Goal: Information Seeking & Learning: Check status

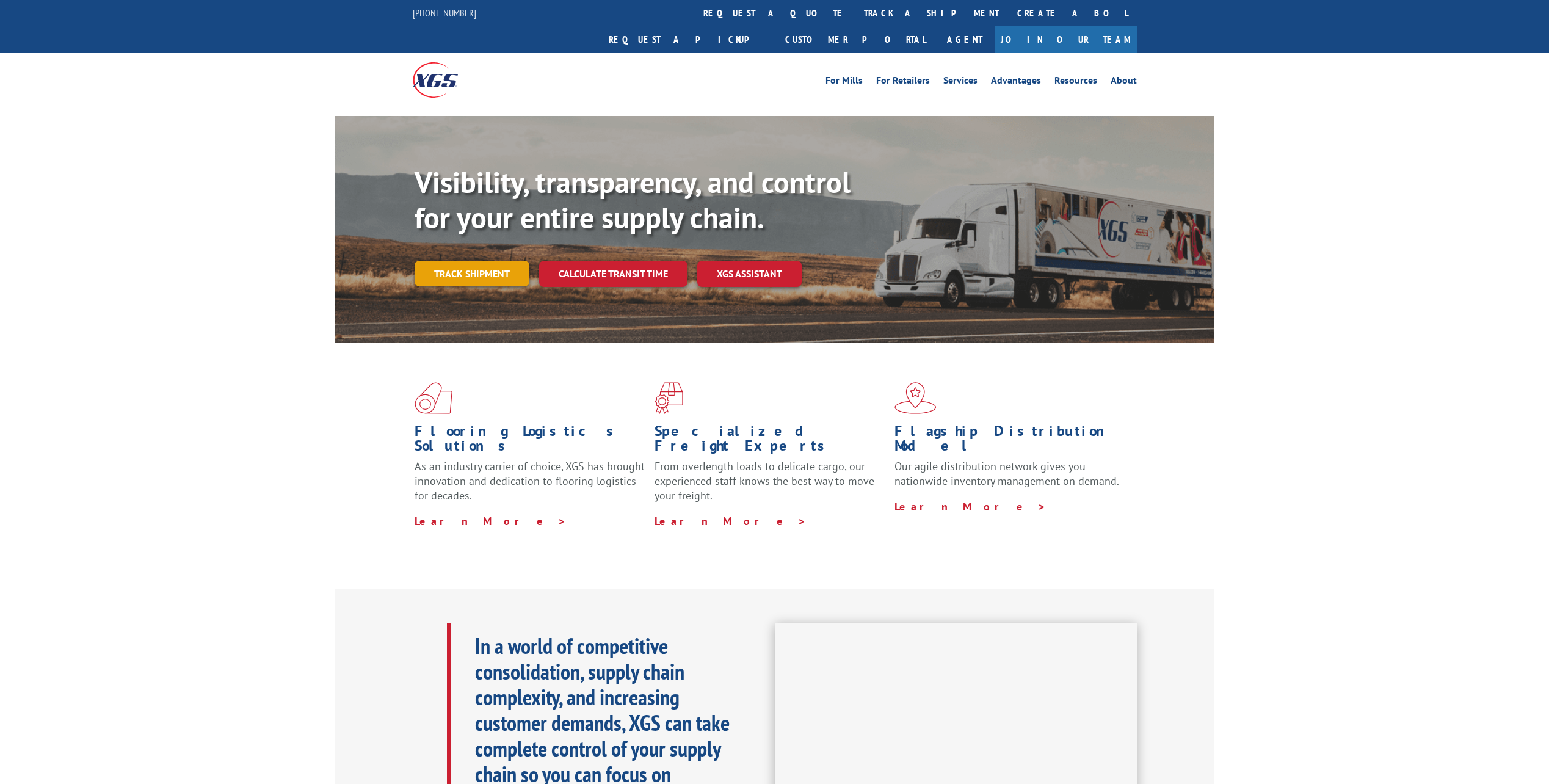
click at [508, 261] on link "Track shipment" at bounding box center [472, 273] width 115 height 26
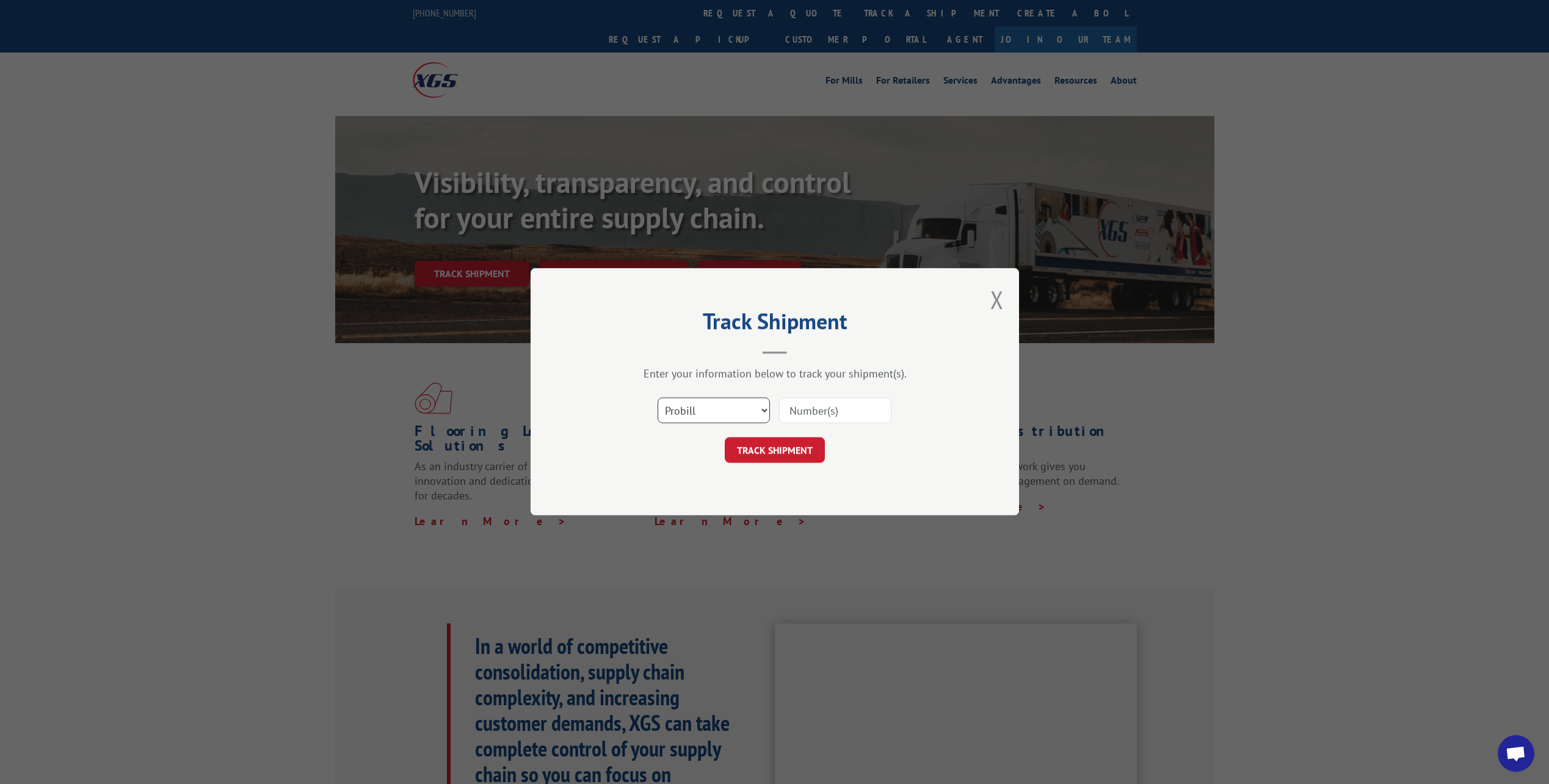
click at [710, 398] on select "Select category... Probill BOL PO" at bounding box center [714, 411] width 113 height 26
select select "bol"
click at [658, 398] on select "Select category... Probill BOL PO" at bounding box center [714, 411] width 113 height 26
click at [804, 411] on input at bounding box center [835, 411] width 113 height 26
paste input "1006258558"
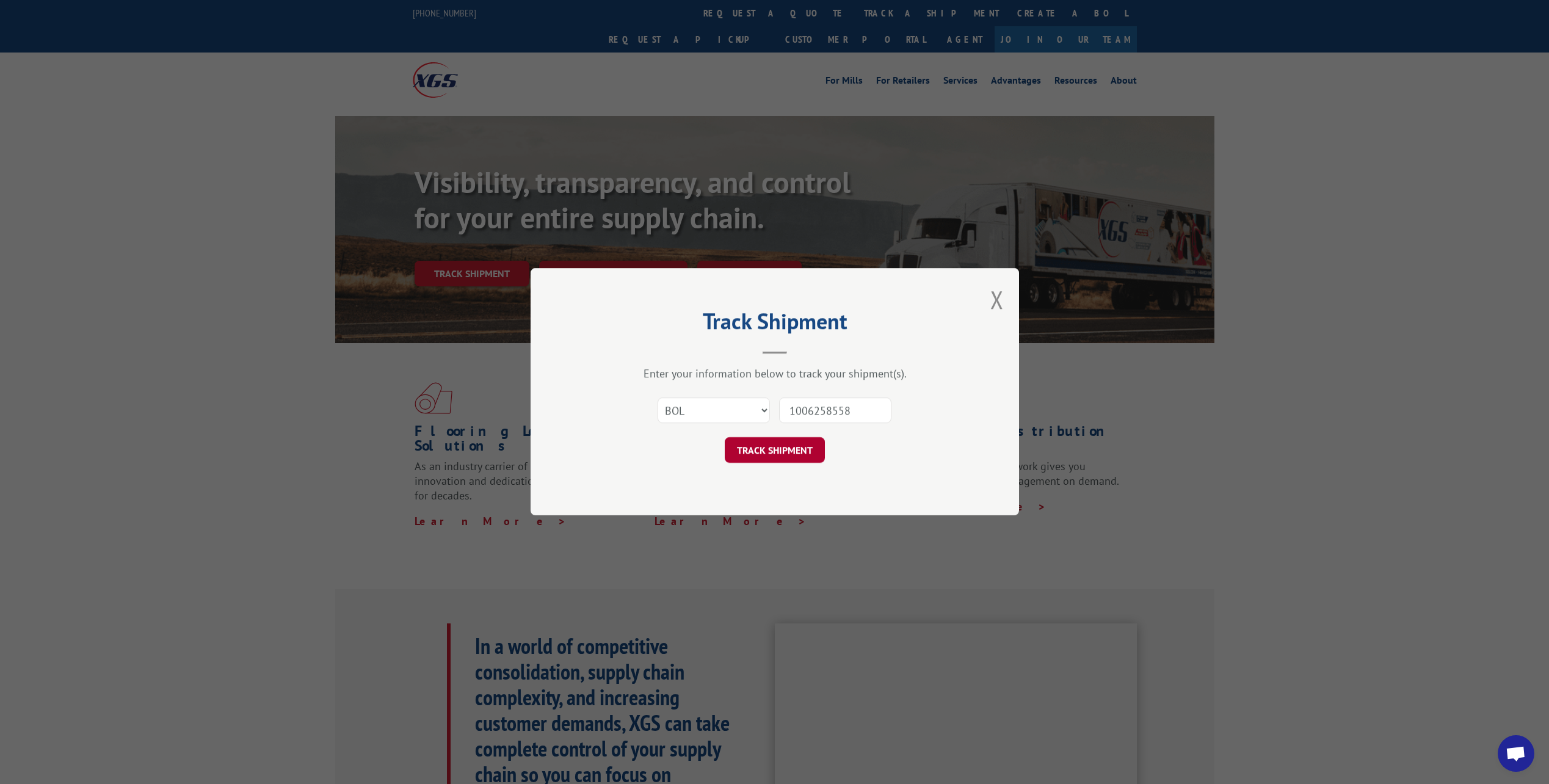
type input "1006258558"
click at [788, 453] on button "TRACK SHIPMENT" at bounding box center [774, 450] width 100 height 26
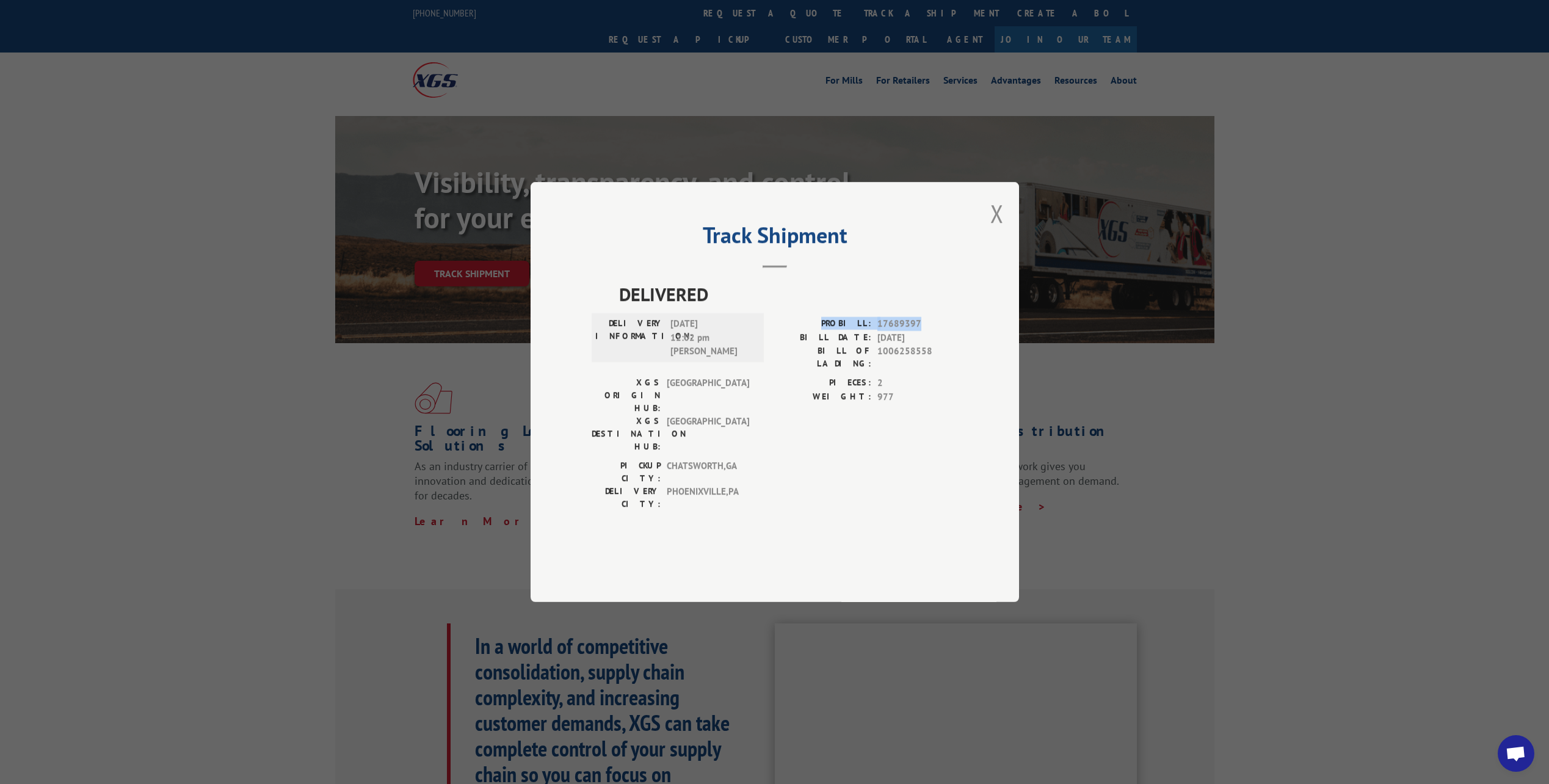
drag, startPoint x: 916, startPoint y: 357, endPoint x: 826, endPoint y: 356, distance: 90.0
click at [826, 331] on div "PROBILL: 17689397" at bounding box center [867, 324] width 183 height 14
copy div "PROBILL: 17689397"
